Goal: Task Accomplishment & Management: Complete application form

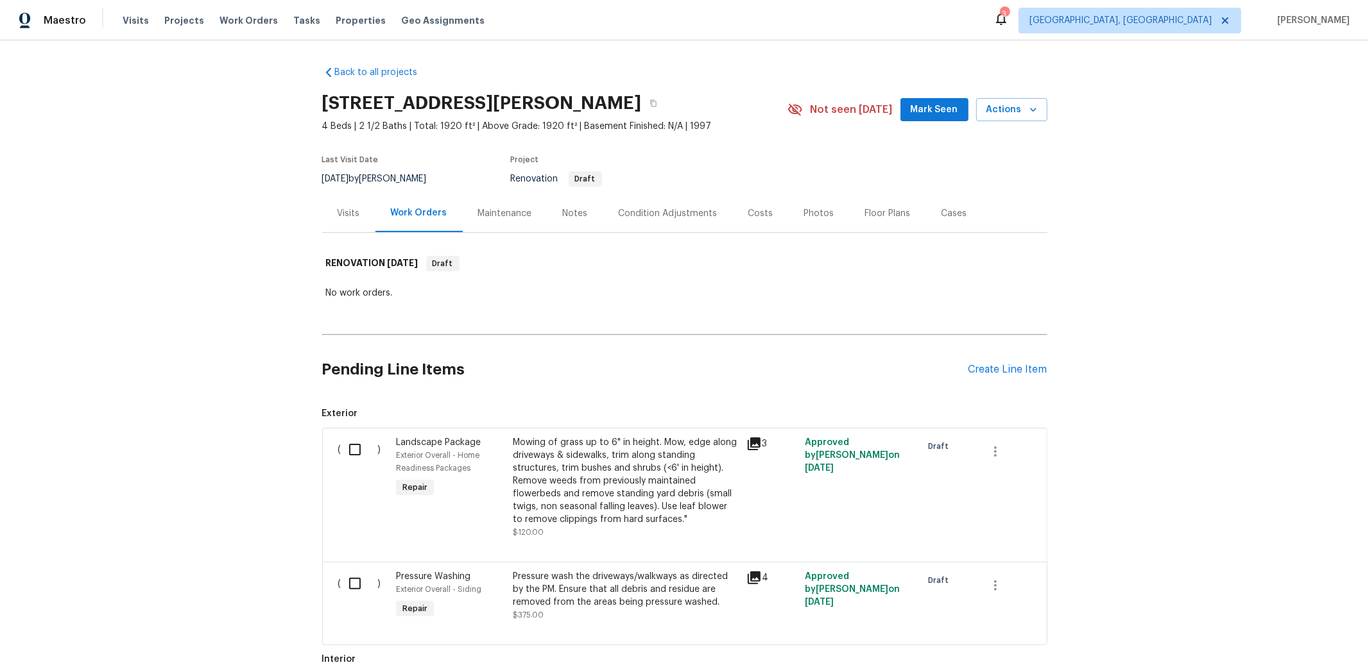
scroll to position [17, 0]
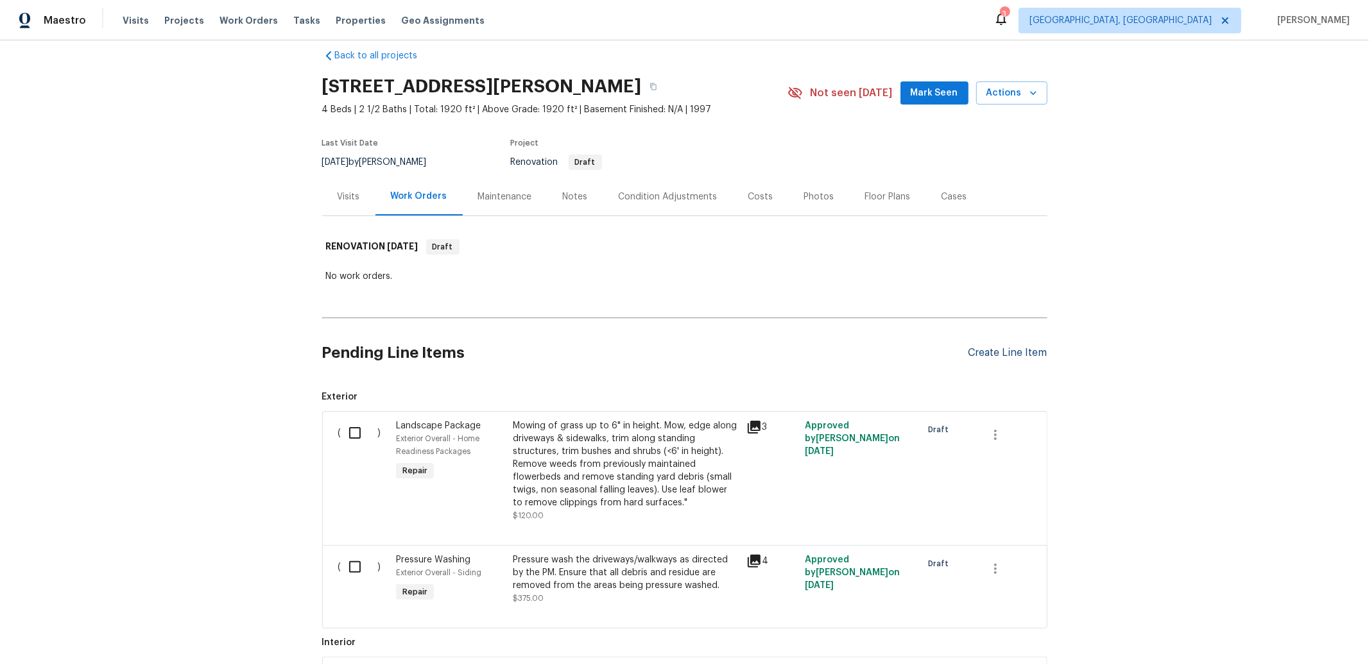
click at [997, 349] on div "Create Line Item" at bounding box center [1007, 353] width 79 height 12
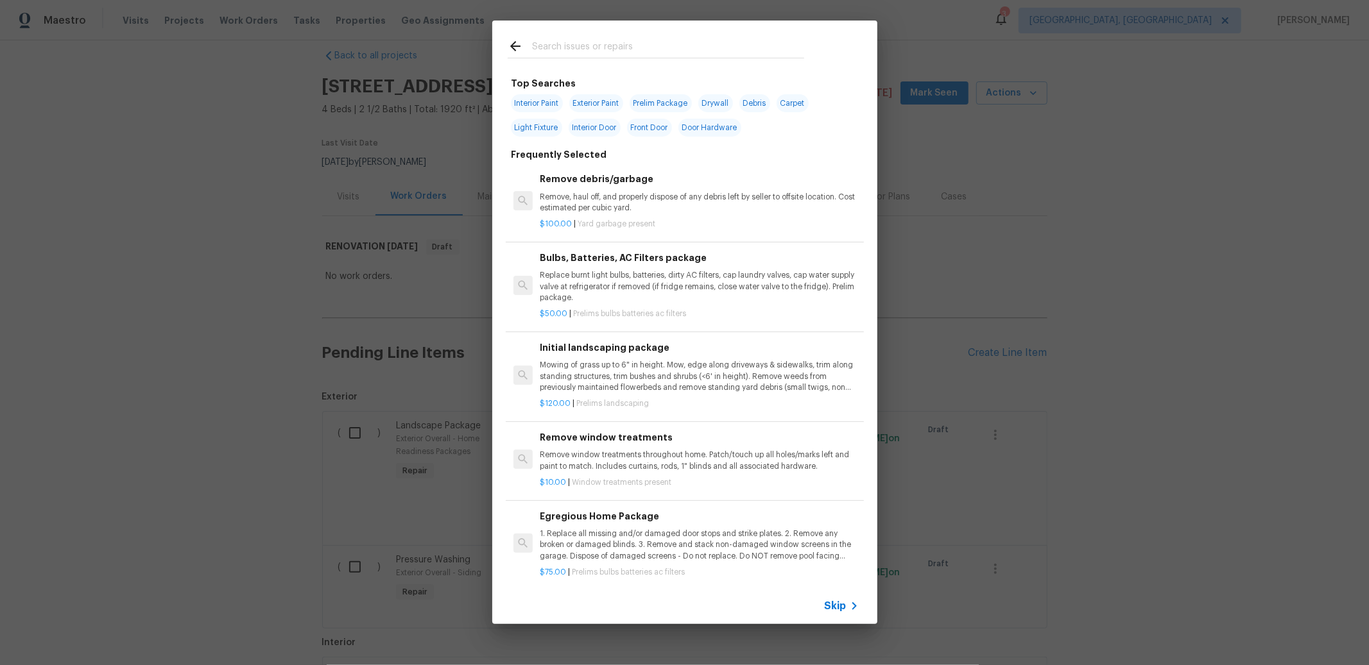
click at [696, 47] on input "text" at bounding box center [668, 48] width 272 height 19
click at [719, 42] on input "text" at bounding box center [668, 48] width 272 height 19
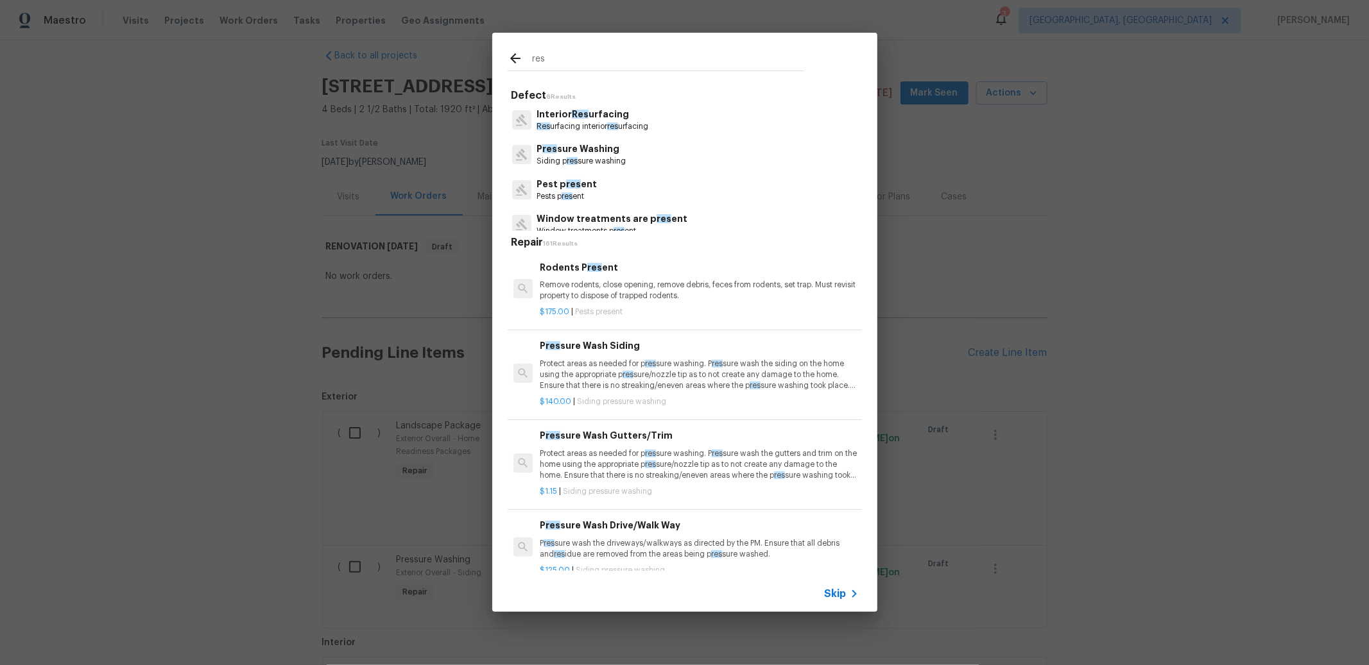
type input "res"
click at [648, 133] on div "Interior Res urfacing Res urfacing interior res urfacing" at bounding box center [685, 120] width 354 height 35
click at [612, 126] on span "res" at bounding box center [612, 127] width 11 height 8
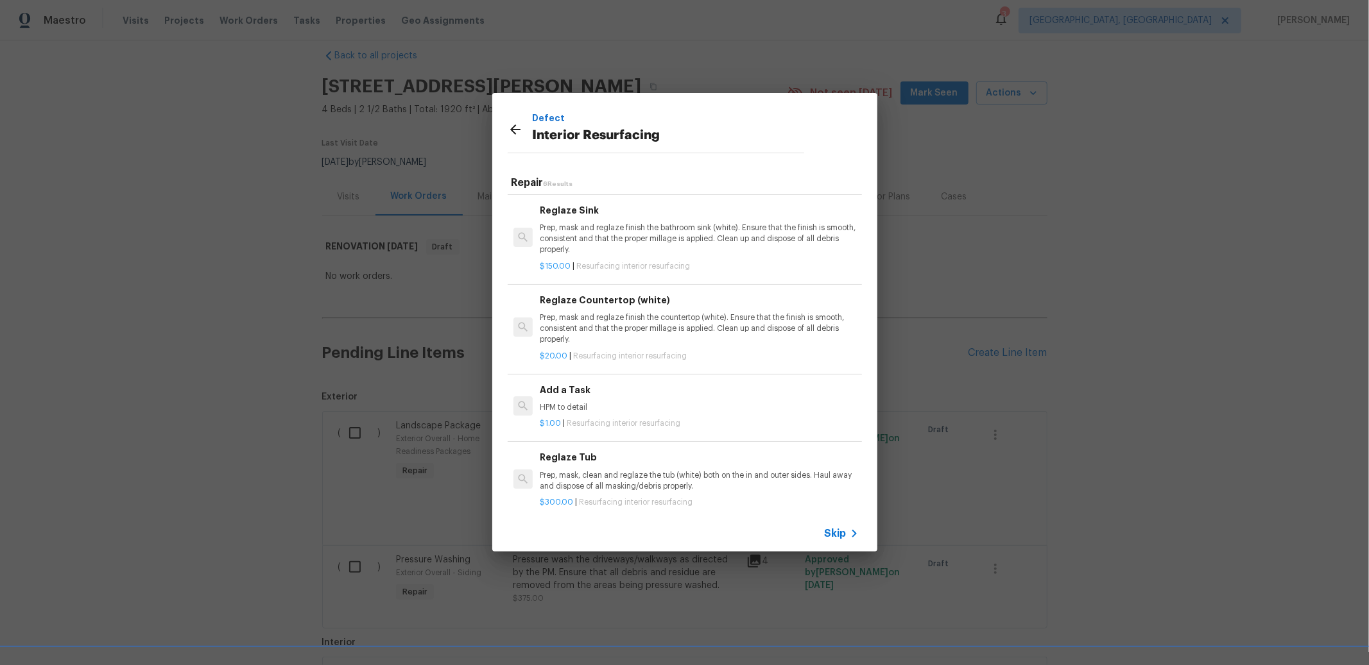
scroll to position [187, 0]
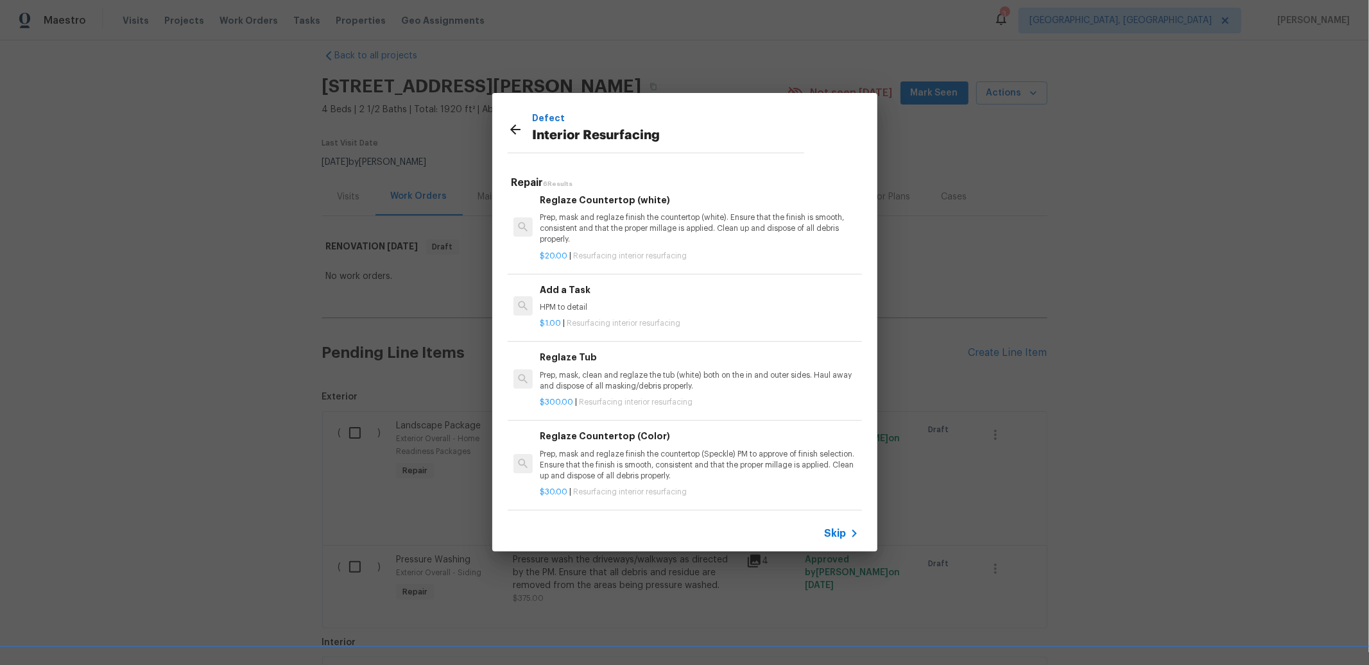
click at [640, 370] on p "Prep, mask, clean and reglaze the tub (white) both on the in and outer sides. H…" at bounding box center [699, 381] width 318 height 22
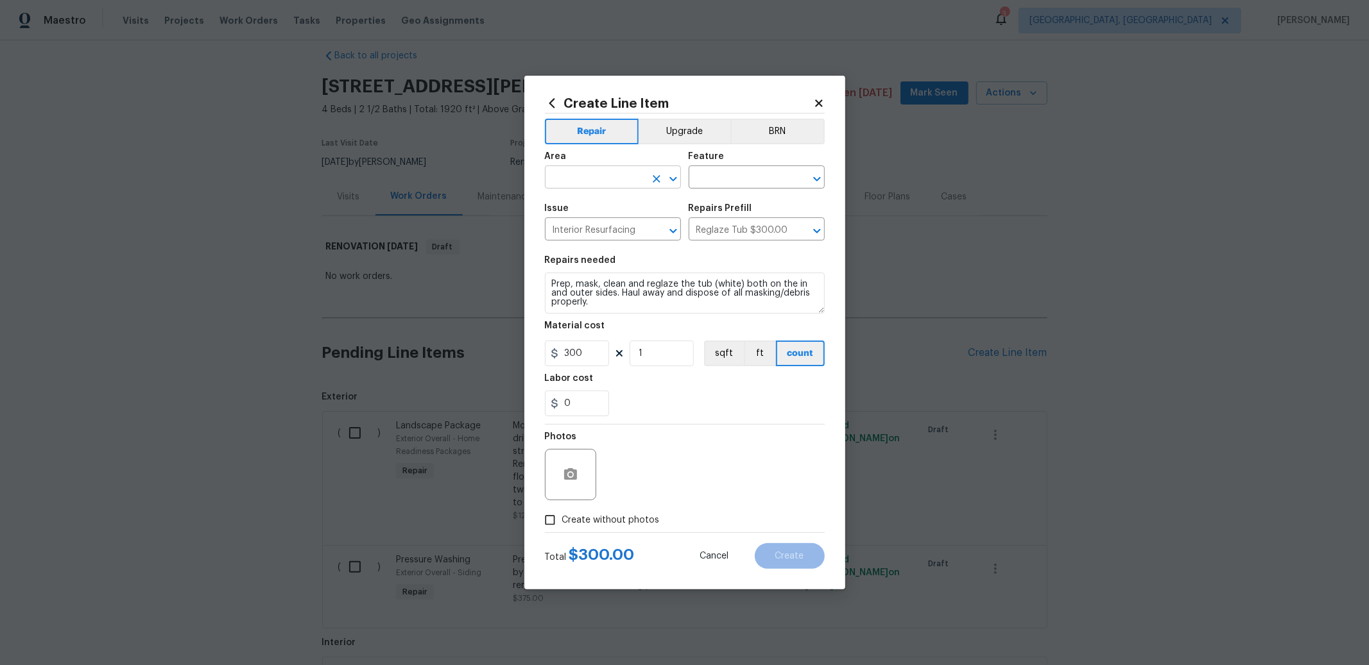
click at [621, 173] on input "text" at bounding box center [595, 179] width 100 height 20
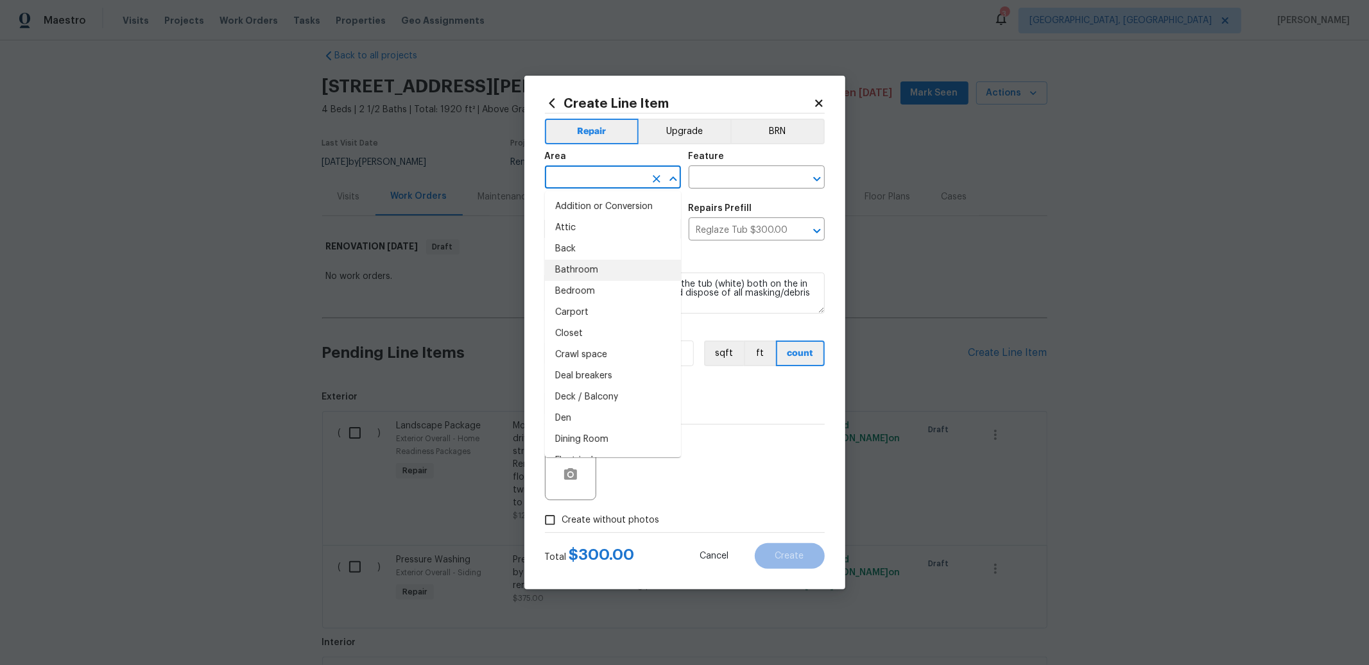
click at [594, 265] on li "Bathroom" at bounding box center [613, 270] width 136 height 21
type input "Bathroom"
click at [717, 182] on input "text" at bounding box center [739, 179] width 100 height 20
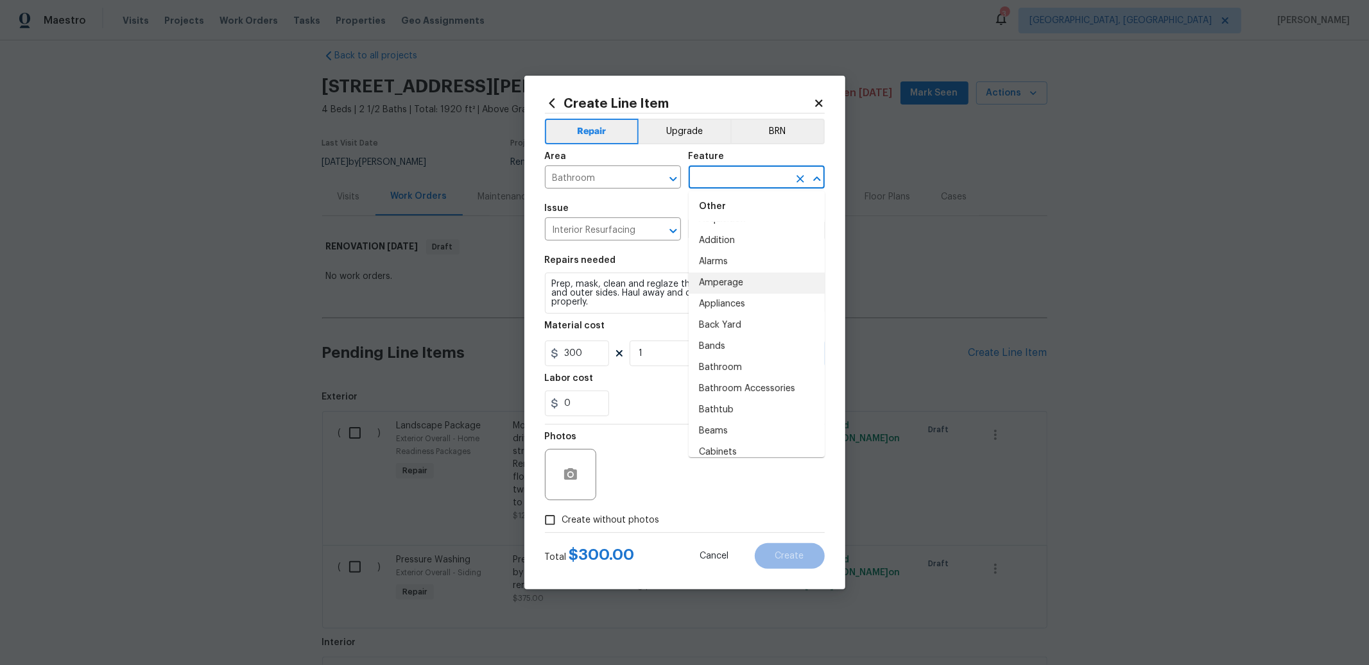
scroll to position [200, 0]
click at [732, 379] on li "Bathtub" at bounding box center [757, 386] width 136 height 21
type input "Bathtub"
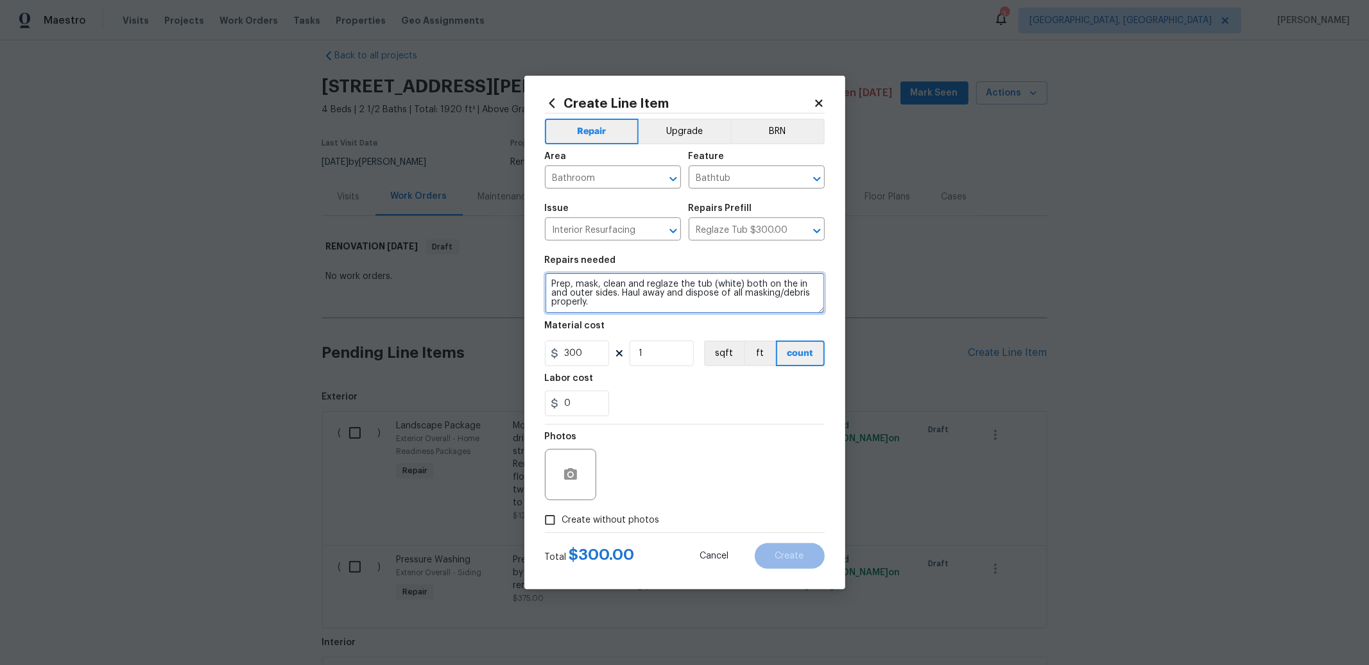
click at [712, 284] on textarea "Prep, mask, clean and reglaze the tub (white) both on the in and outer sides. H…" at bounding box center [685, 293] width 280 height 41
type textarea "Prep, mask, clean and reglaze the tub and surround (white) both on the in and o…"
click at [649, 356] on input "1" at bounding box center [662, 354] width 64 height 26
type input "2"
click at [597, 397] on input "0" at bounding box center [577, 404] width 64 height 26
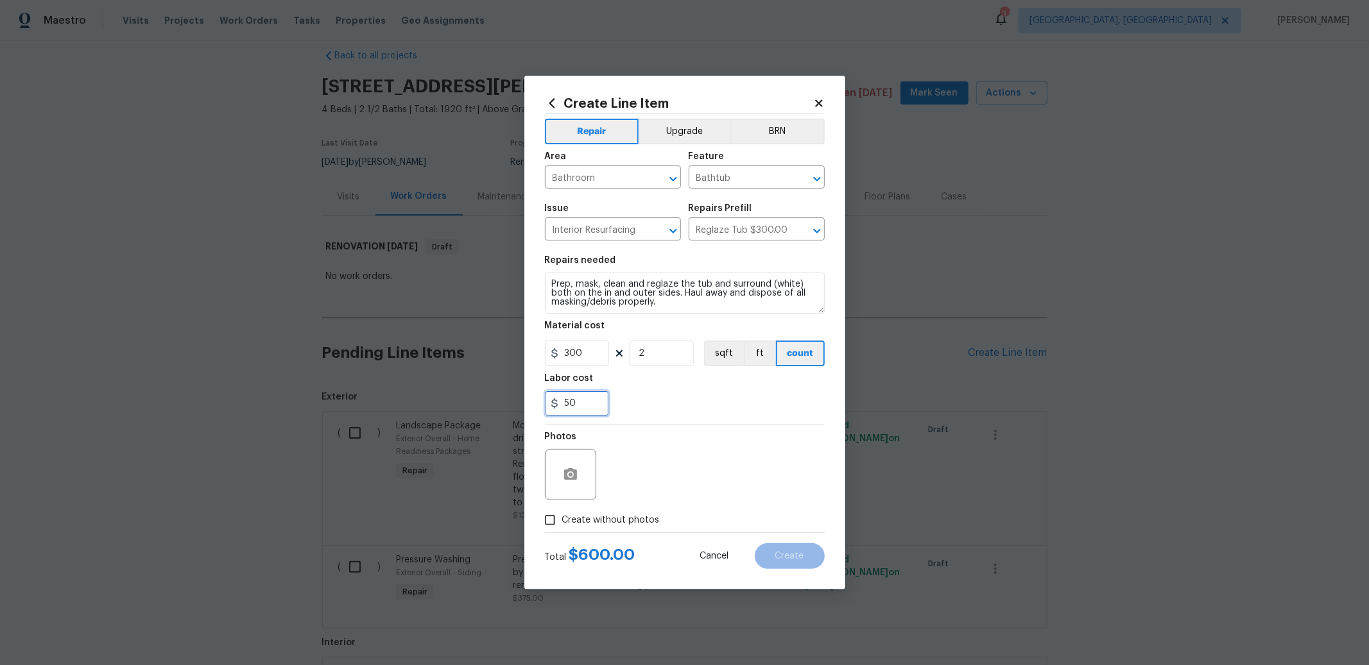
type input "50"
click at [562, 527] on label "Create without photos" at bounding box center [599, 520] width 122 height 24
click at [562, 527] on input "Create without photos" at bounding box center [550, 520] width 24 height 24
checkbox input "true"
click at [697, 484] on textarea at bounding box center [715, 474] width 218 height 51
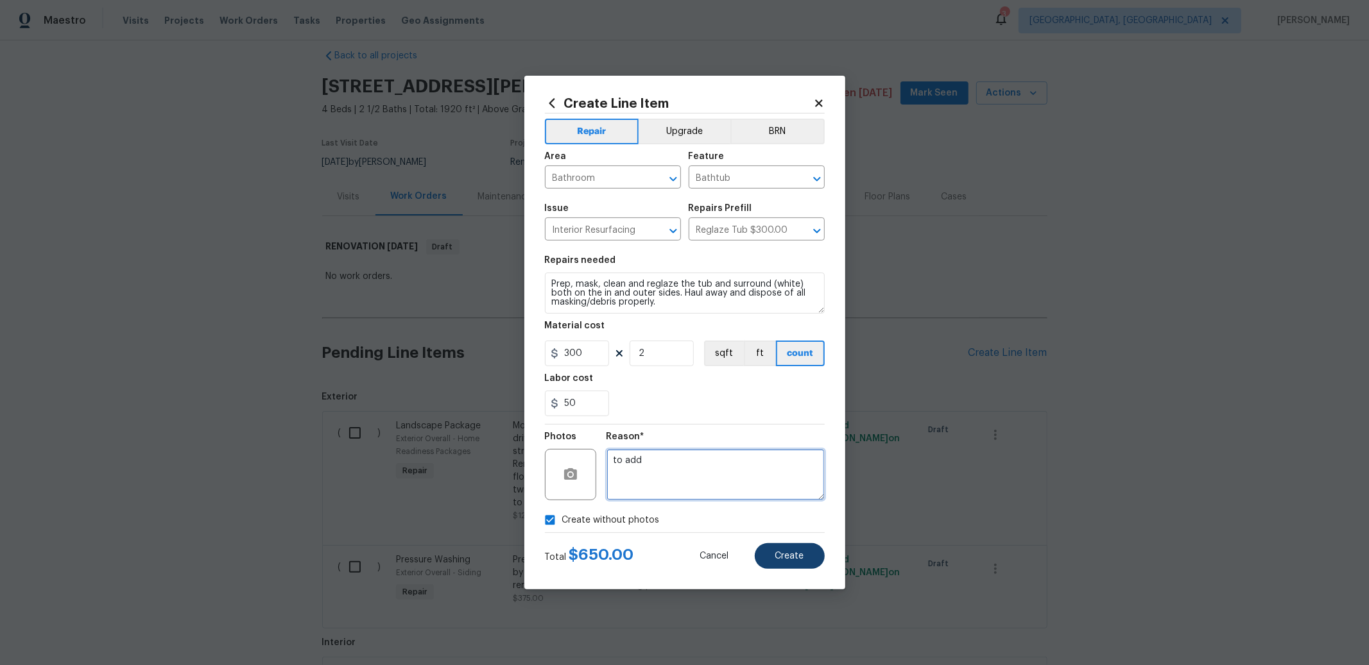
type textarea "to add"
click at [766, 560] on button "Create" at bounding box center [790, 557] width 70 height 26
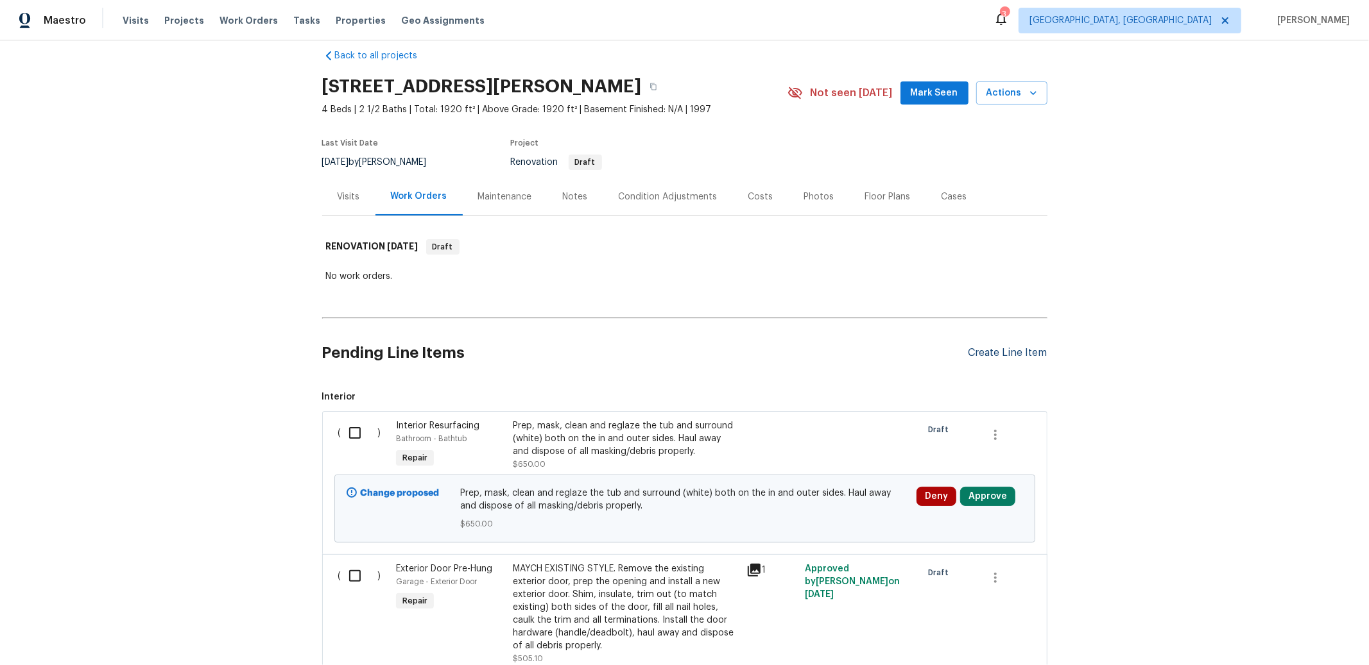
click at [975, 358] on div "Create Line Item" at bounding box center [1007, 353] width 79 height 12
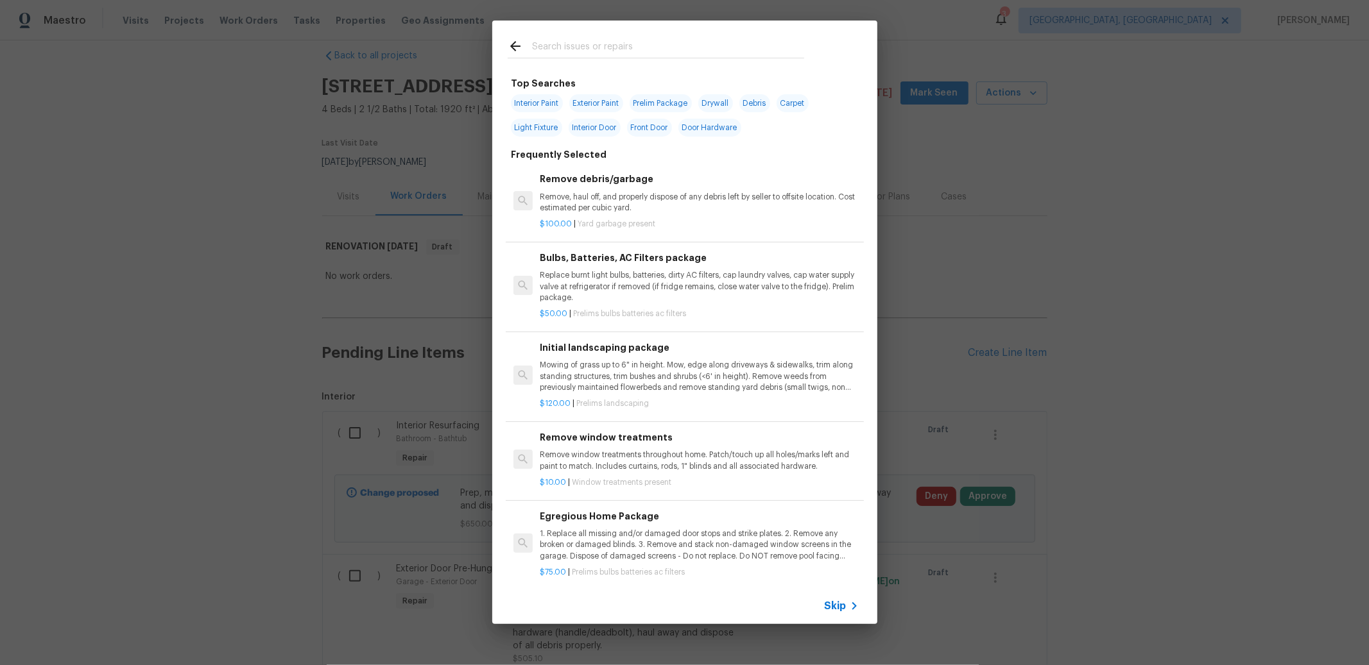
click at [674, 35] on div at bounding box center [655, 46] width 327 height 51
click at [652, 45] on input "text" at bounding box center [668, 48] width 272 height 19
click at [644, 56] on input "re" at bounding box center [668, 48] width 272 height 19
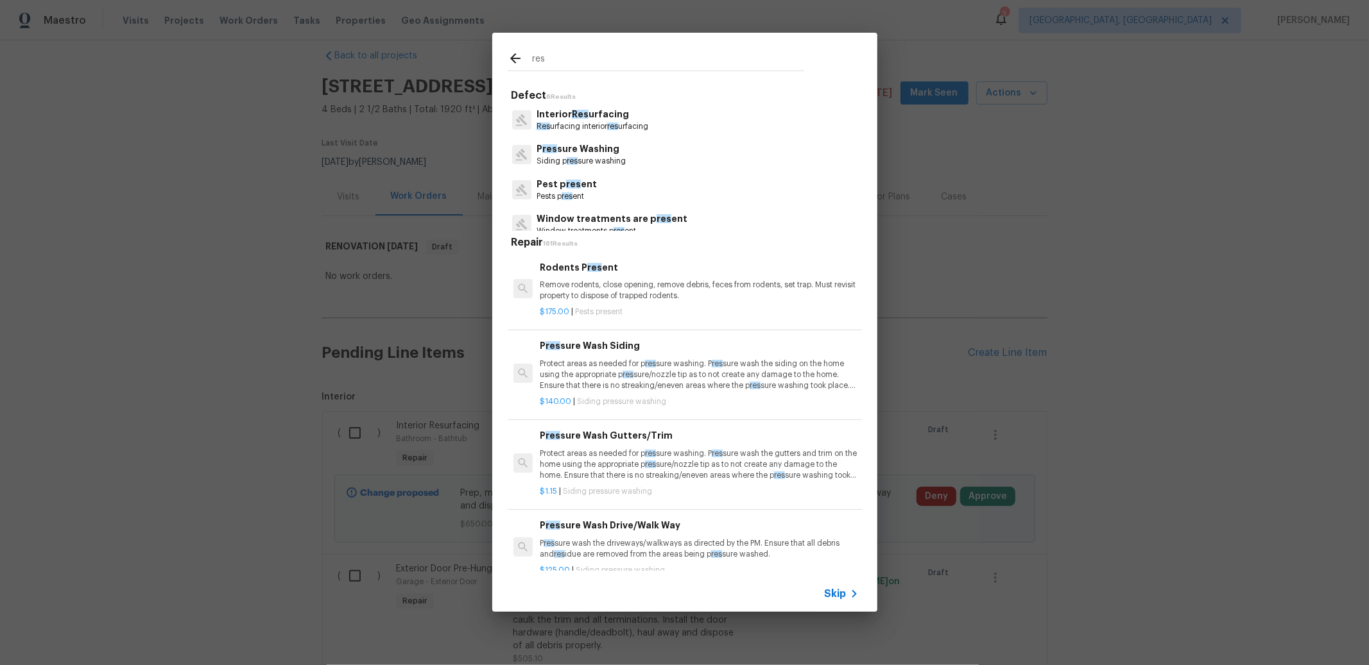
type input "res"
click at [628, 121] on p "Res urfacing interior res urfacing" at bounding box center [592, 126] width 112 height 11
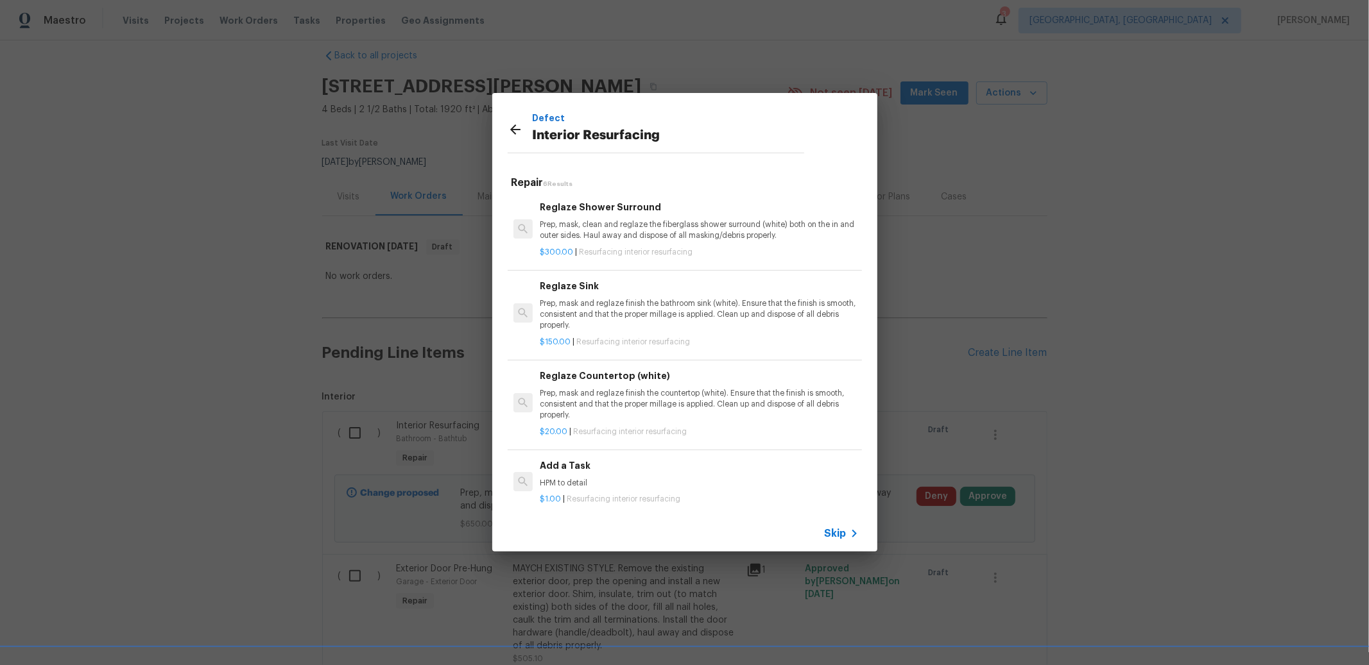
click at [631, 234] on p "Prep, mask, clean and reglaze the fiberglass shower surround (white) both on th…" at bounding box center [699, 230] width 318 height 22
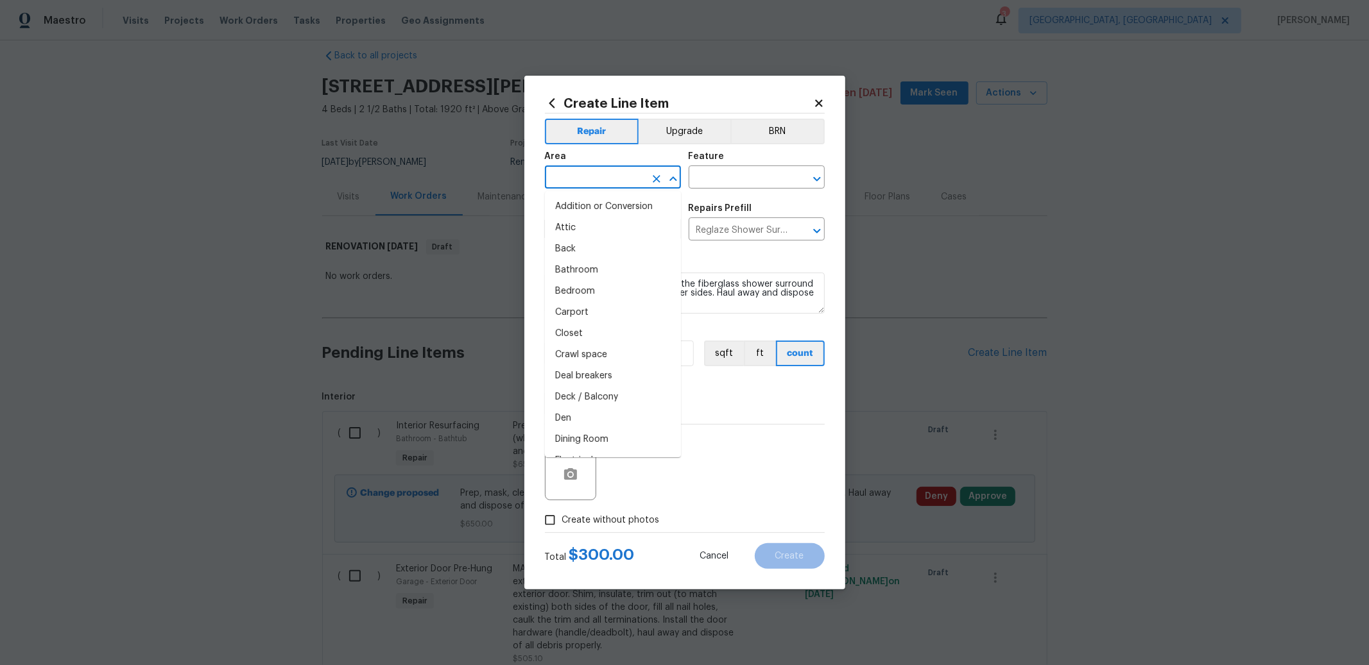
click at [629, 183] on input "text" at bounding box center [595, 179] width 100 height 20
type input "t"
click at [597, 213] on li "Main Bathroom" at bounding box center [613, 206] width 136 height 21
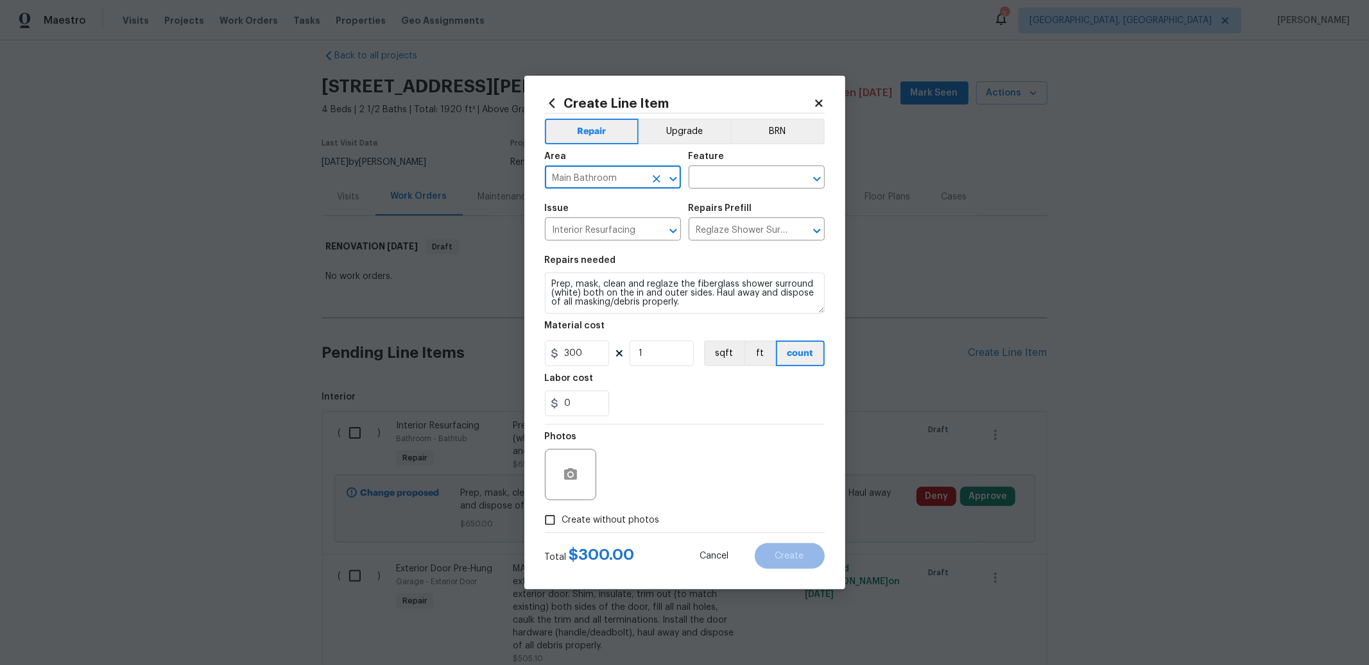
type input "Main Bathroom"
click at [719, 168] on div "Feature" at bounding box center [757, 160] width 136 height 17
click at [719, 172] on input "text" at bounding box center [739, 179] width 100 height 20
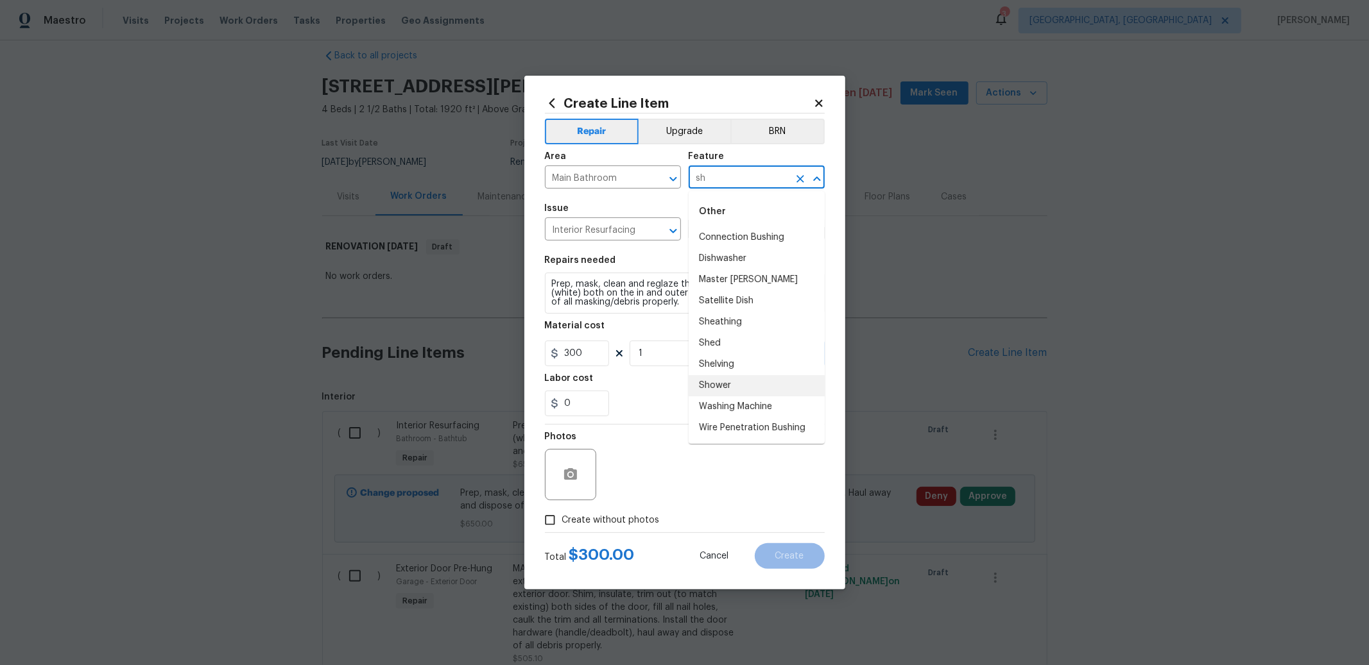
click at [727, 381] on li "Shower" at bounding box center [757, 385] width 136 height 21
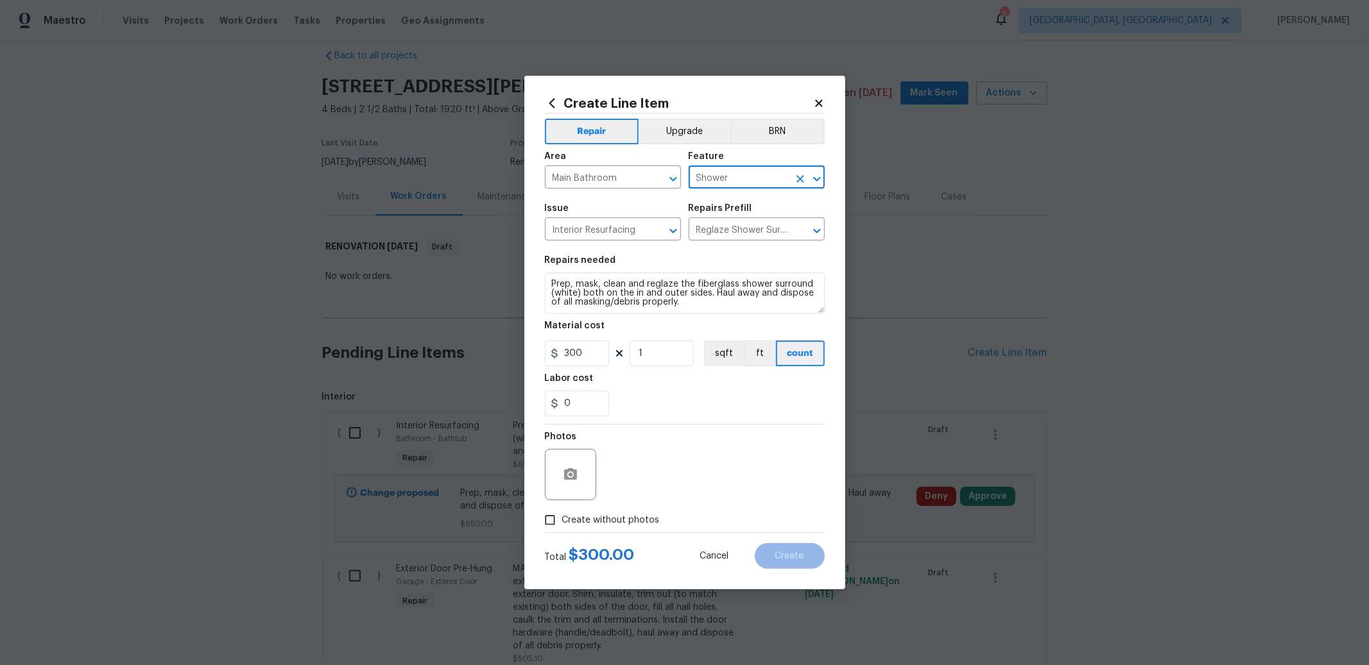
type input "Shower"
click at [736, 285] on textarea "Prep, mask, clean and reglaze the fiberglass shower surround (white) both on th…" at bounding box center [685, 293] width 280 height 41
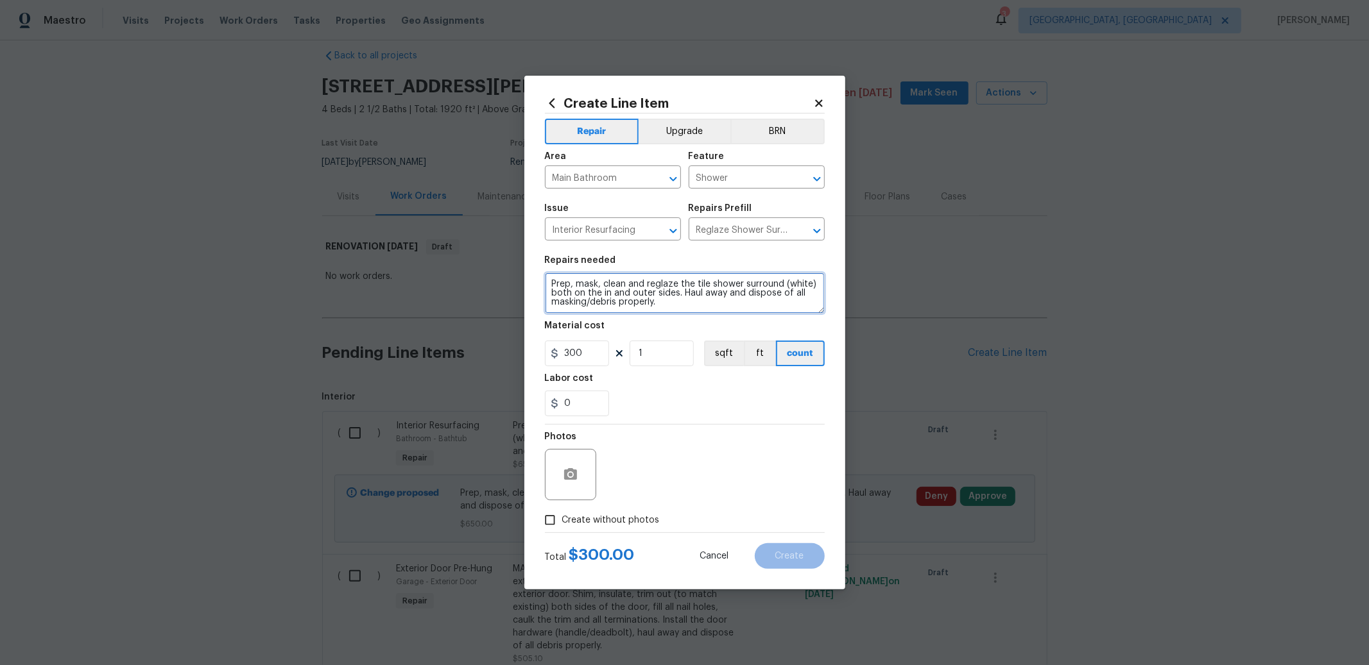
type textarea "Prep, mask, clean and reglaze the tile shower surround (white) both on the in a…"
click at [673, 350] on input "1" at bounding box center [662, 354] width 64 height 26
type input "2"
click at [579, 291] on textarea "Prep, mask, clean and reglaze the tile shower surround (white) both on the in a…" at bounding box center [685, 293] width 280 height 41
click at [578, 292] on textarea "Prep, mask, clean and reglaze the tile shower surround (white) both on the in a…" at bounding box center [685, 293] width 280 height 41
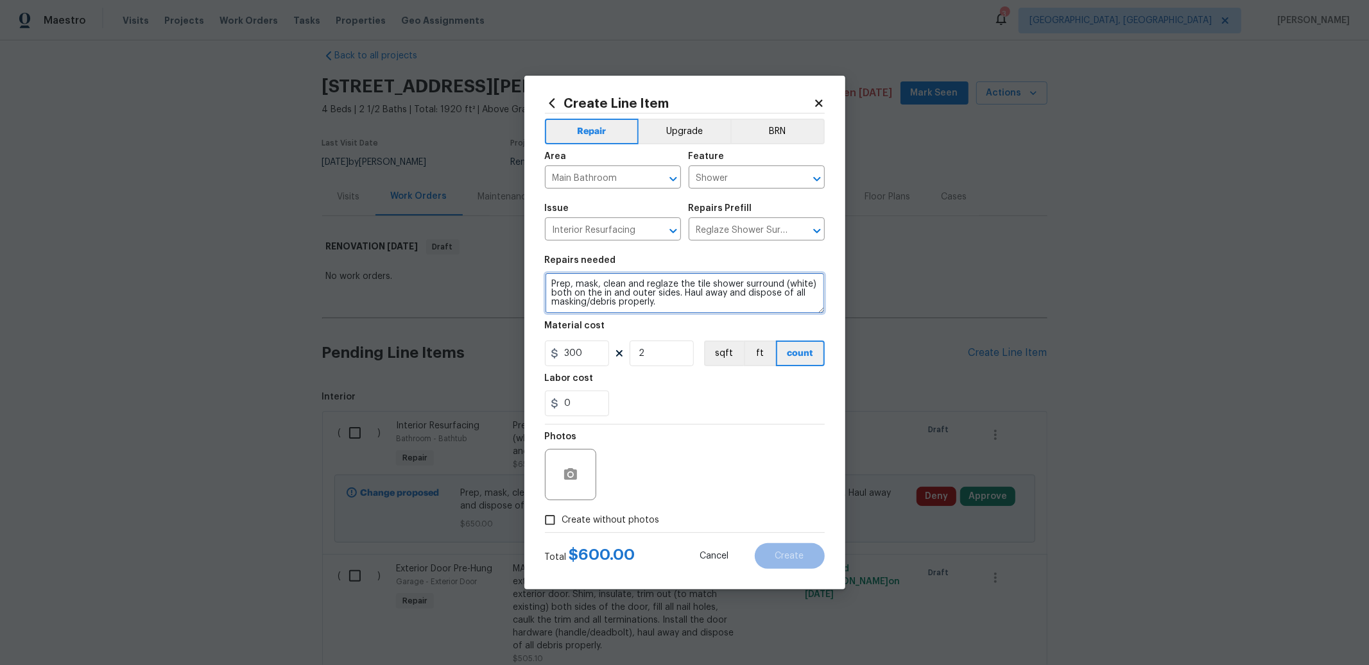
click at [576, 293] on textarea "Prep, mask, clean and reglaze the tile shower surround (white) both on the in a…" at bounding box center [685, 293] width 280 height 41
type textarea "Prep, mask, clean and reglaze the tile shower surround (white) both and Tub on …"
click at [586, 402] on input "0" at bounding box center [577, 404] width 64 height 26
type input "50"
click at [554, 515] on input "Create without photos" at bounding box center [550, 520] width 24 height 24
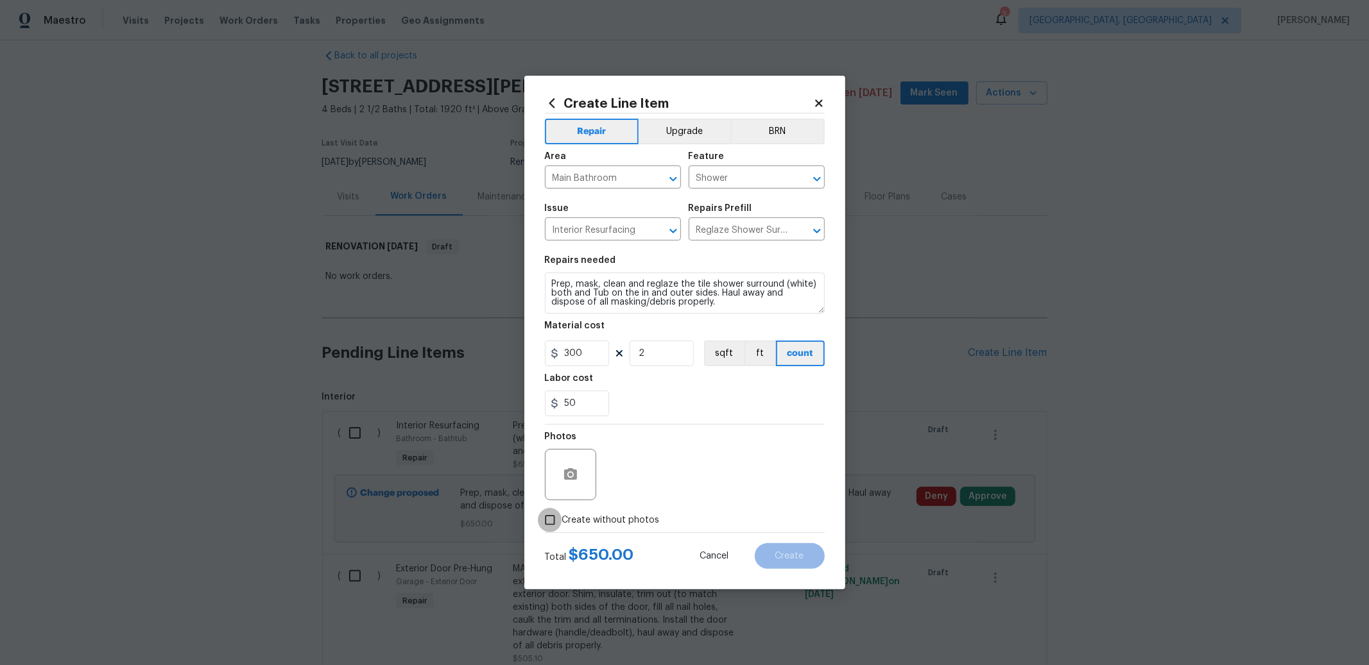
checkbox input "true"
click at [730, 477] on textarea at bounding box center [715, 474] width 218 height 51
type textarea "to add"
click at [794, 562] on button "Create" at bounding box center [790, 557] width 70 height 26
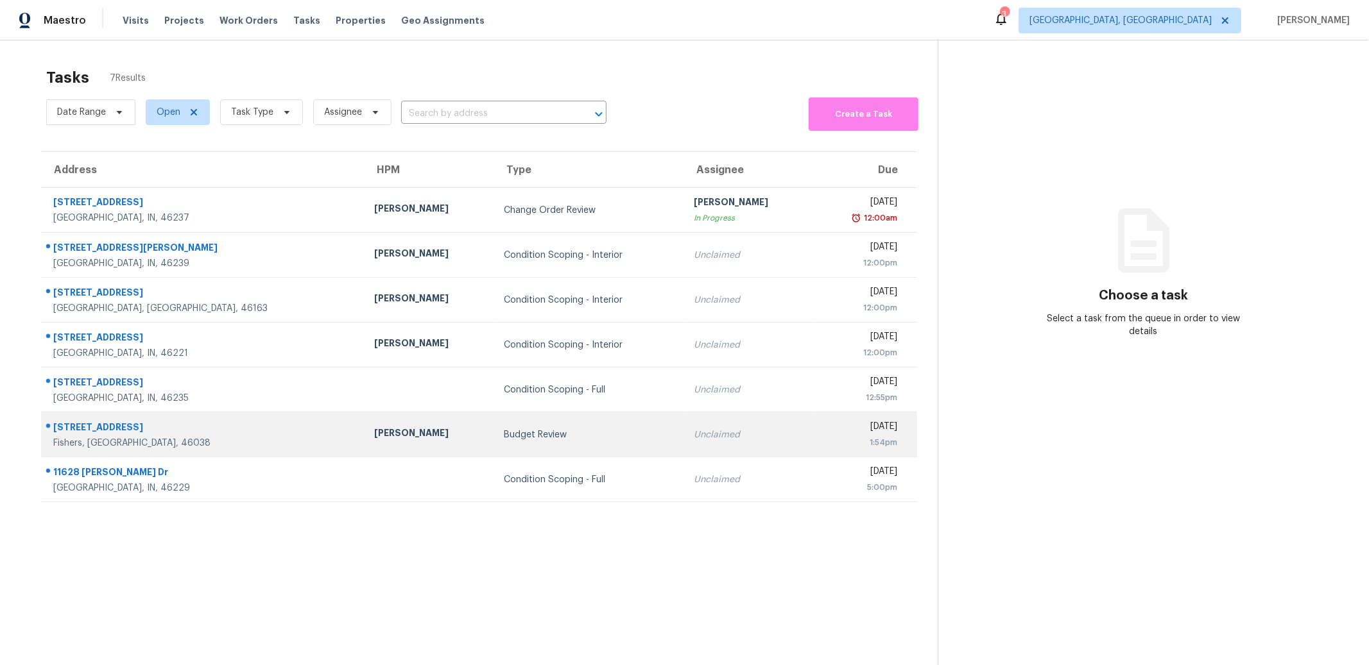
click at [374, 428] on div "[PERSON_NAME]" at bounding box center [428, 435] width 109 height 16
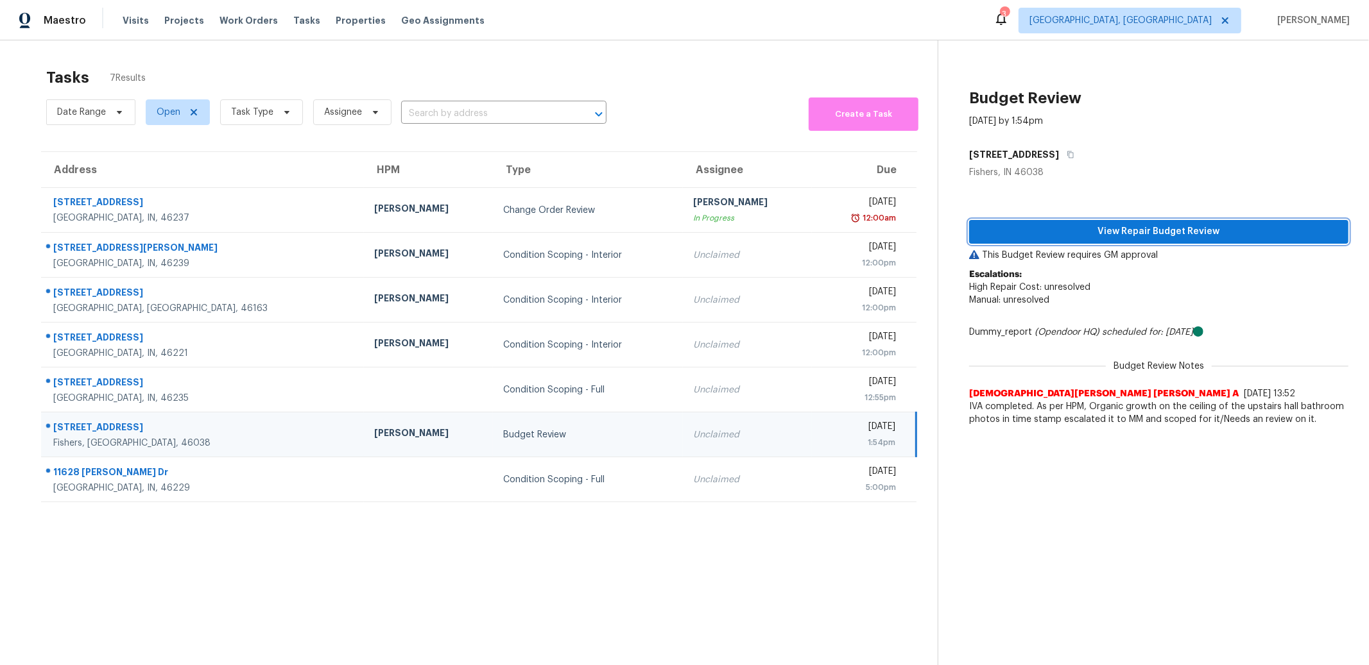
click at [1091, 234] on span "View Repair Budget Review" at bounding box center [1158, 232] width 359 height 16
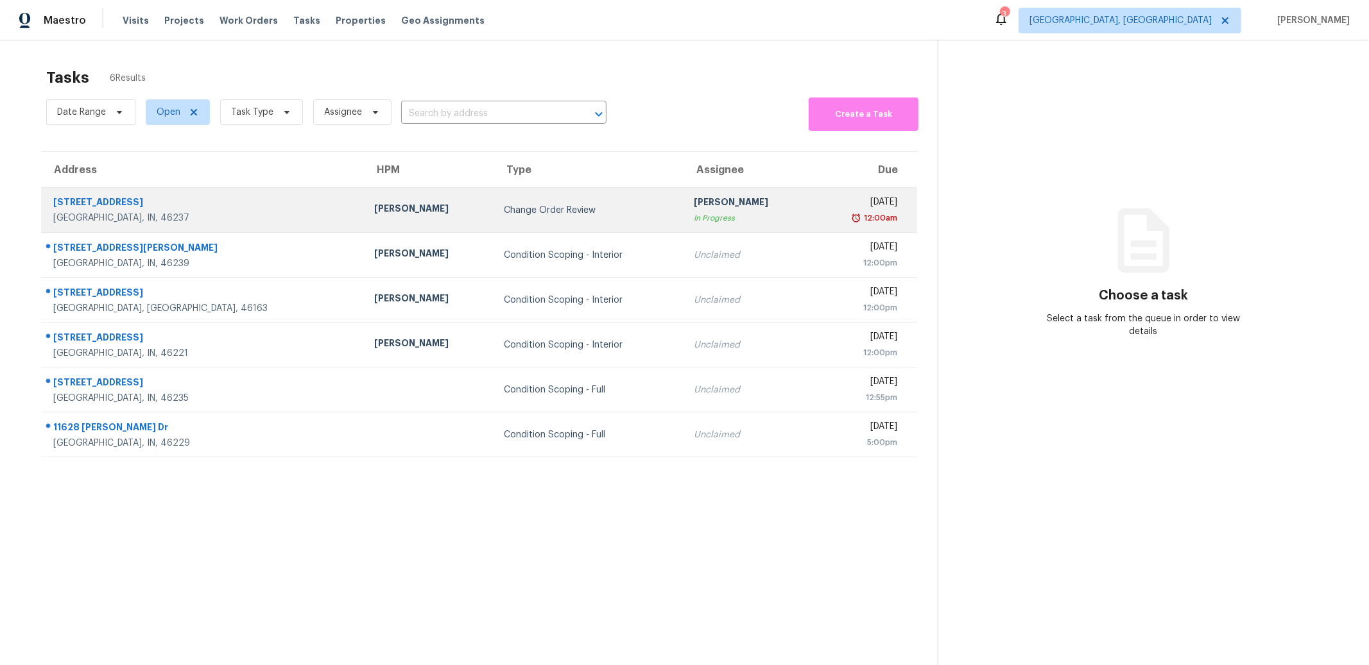
click at [504, 205] on div "Change Order Review" at bounding box center [588, 210] width 169 height 13
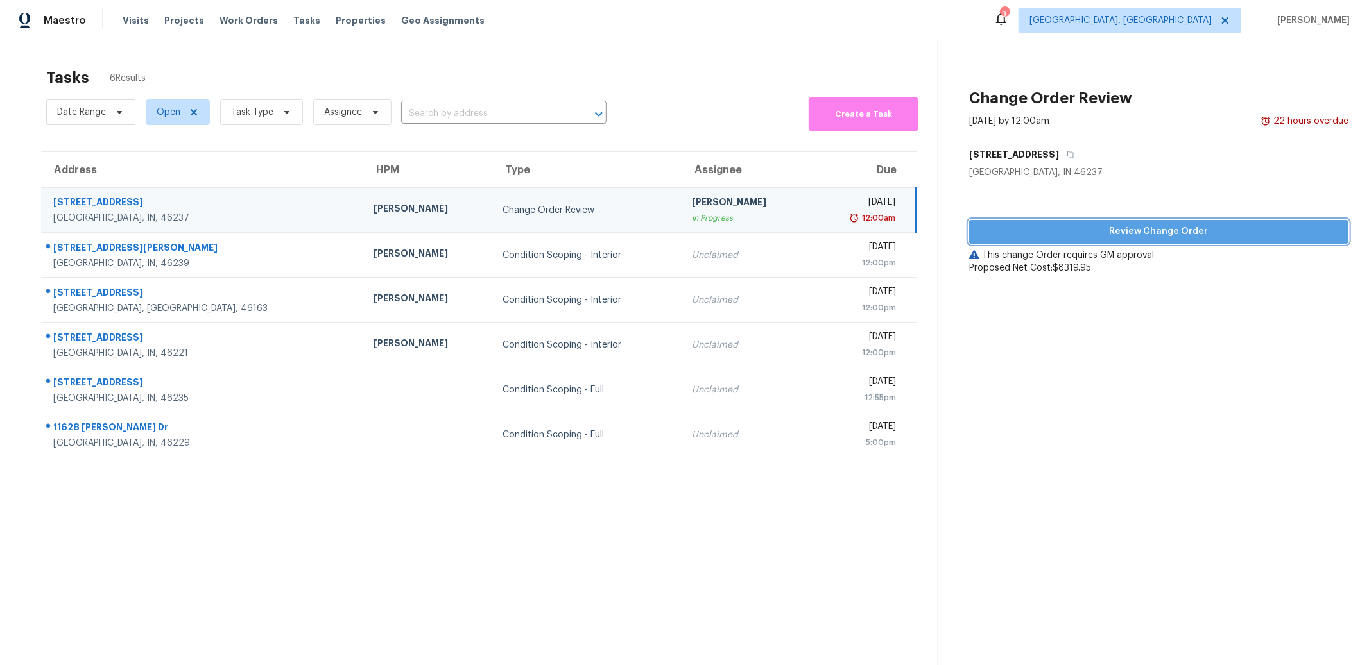
click at [1142, 230] on span "Review Change Order" at bounding box center [1158, 232] width 359 height 16
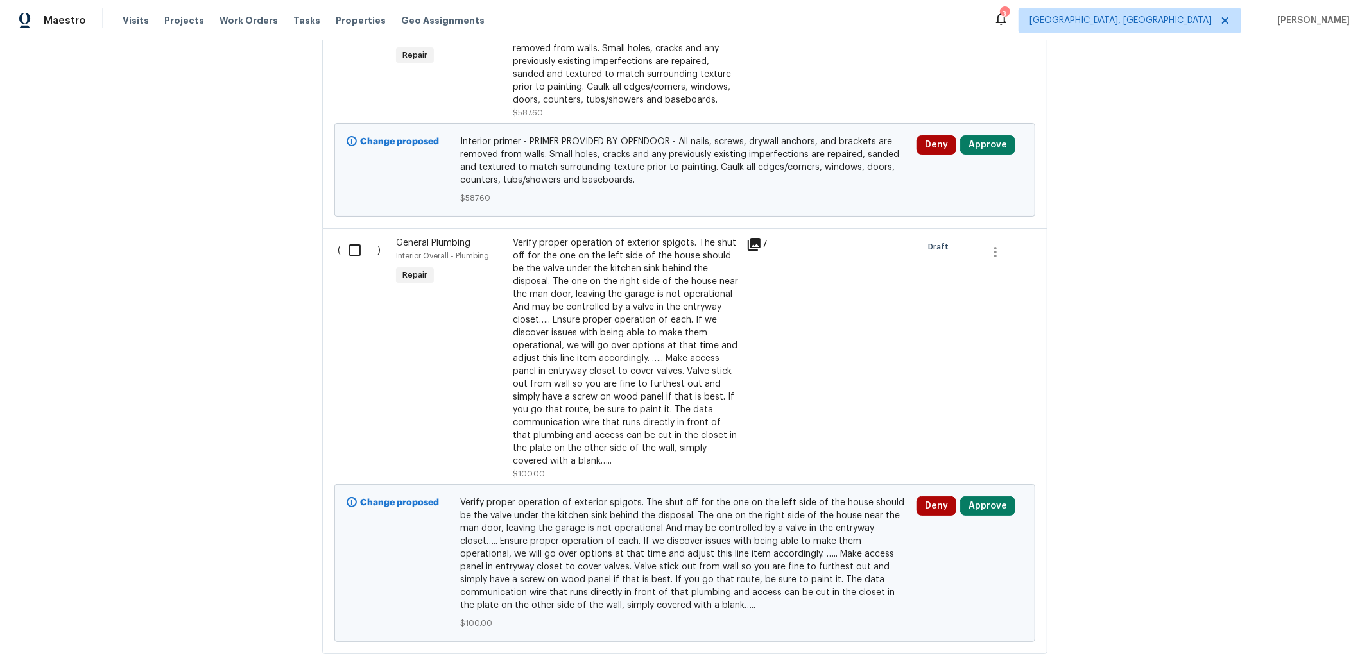
scroll to position [4059, 0]
